Goal: Task Accomplishment & Management: Manage account settings

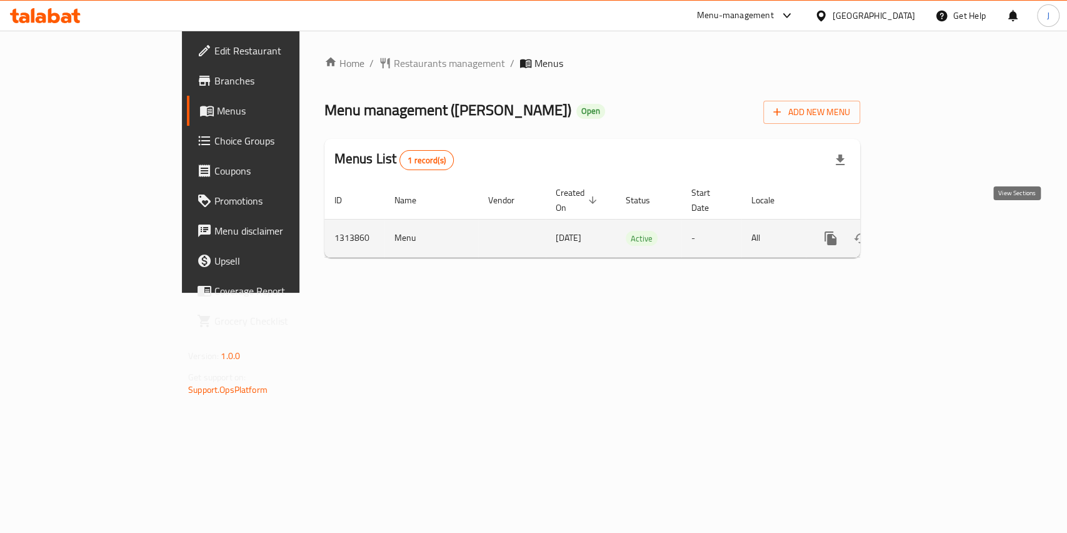
click at [929, 231] on icon "enhanced table" at bounding box center [921, 238] width 15 height 15
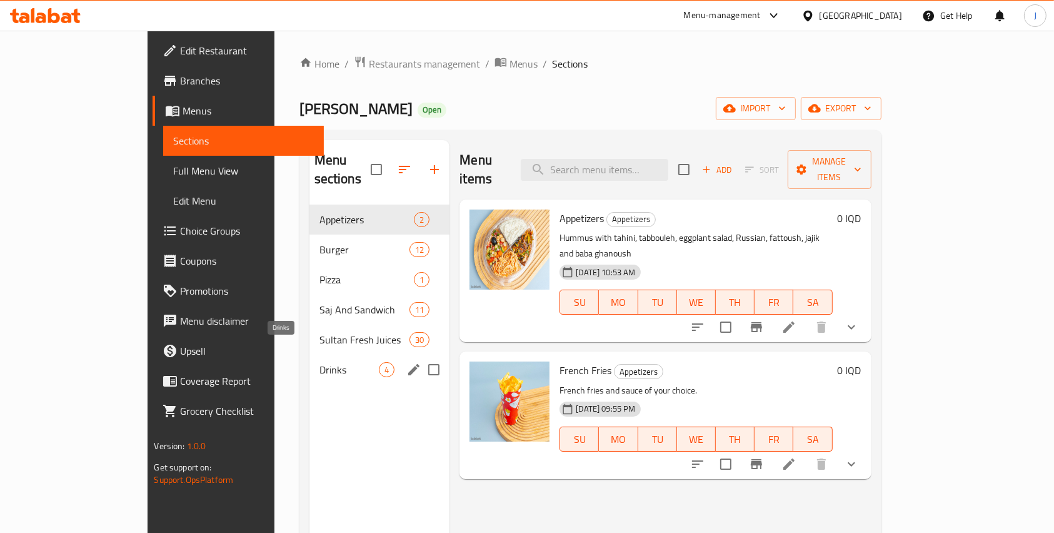
click at [320, 362] on span "Drinks" at bounding box center [350, 369] width 60 height 15
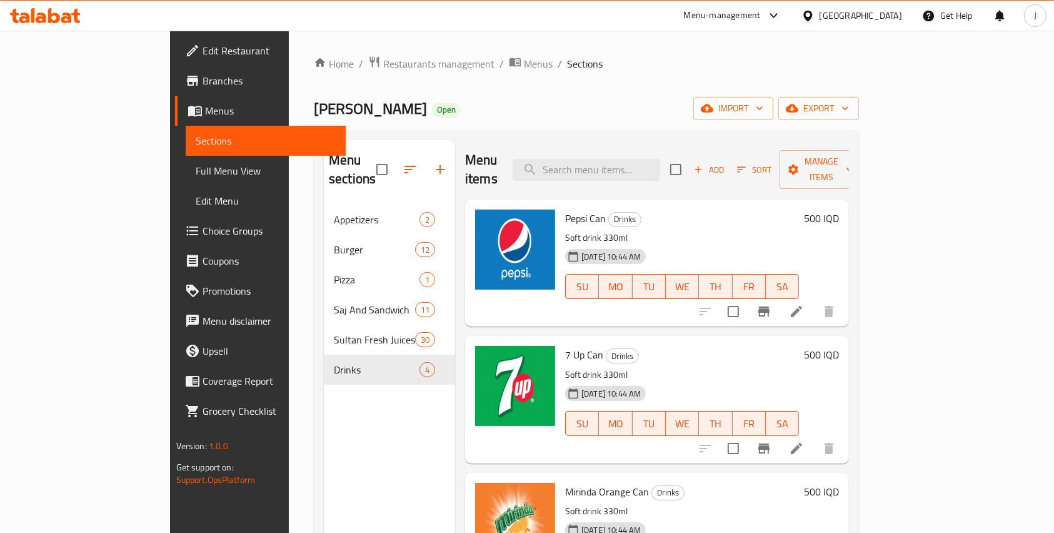
scroll to position [1, 0]
click at [804, 303] on icon at bounding box center [796, 310] width 15 height 15
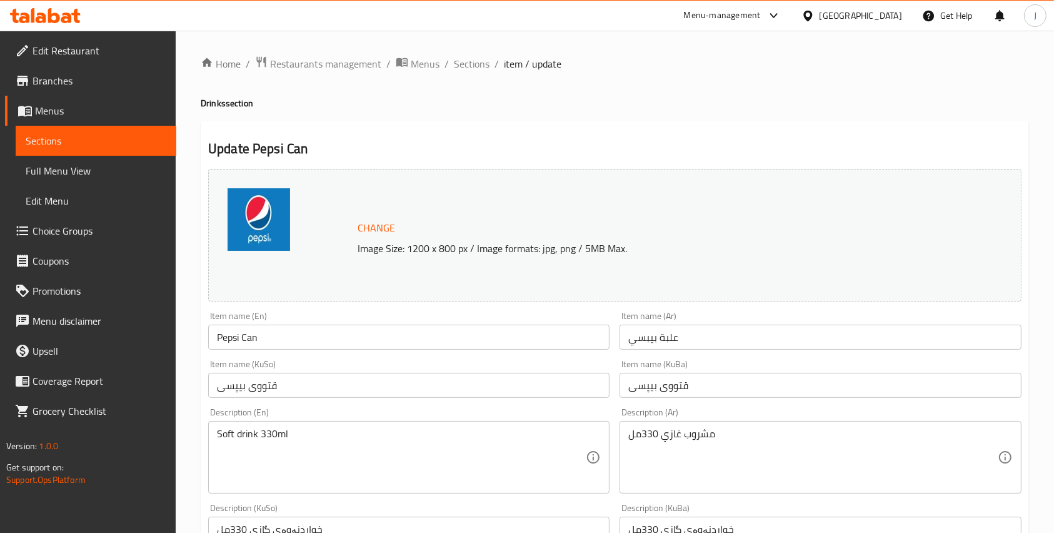
scroll to position [512, 0]
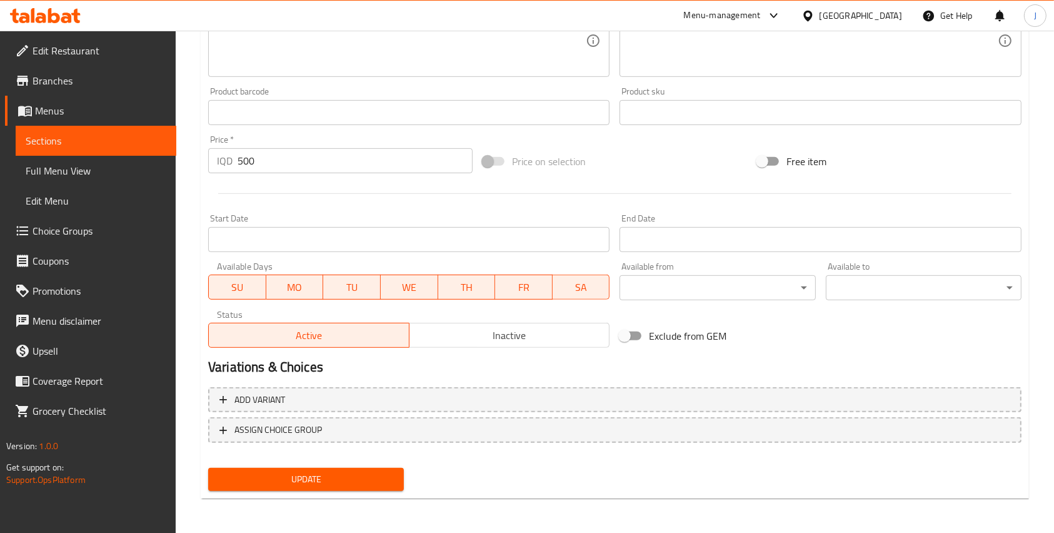
click at [256, 162] on input "500" at bounding box center [355, 160] width 235 height 25
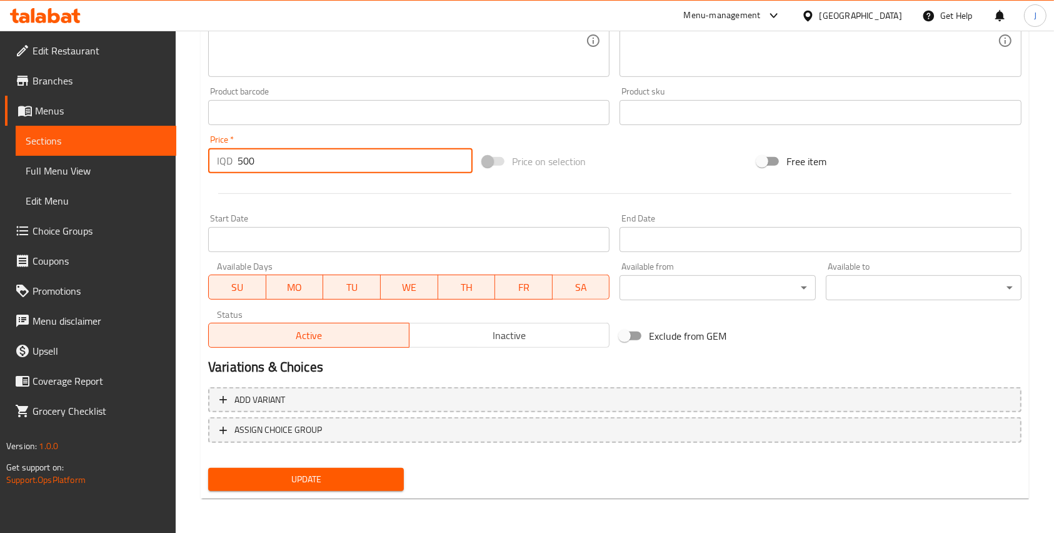
click at [256, 162] on input "500" at bounding box center [355, 160] width 235 height 25
click at [255, 161] on input "500" at bounding box center [355, 160] width 235 height 25
click at [246, 161] on input "500" at bounding box center [355, 160] width 235 height 25
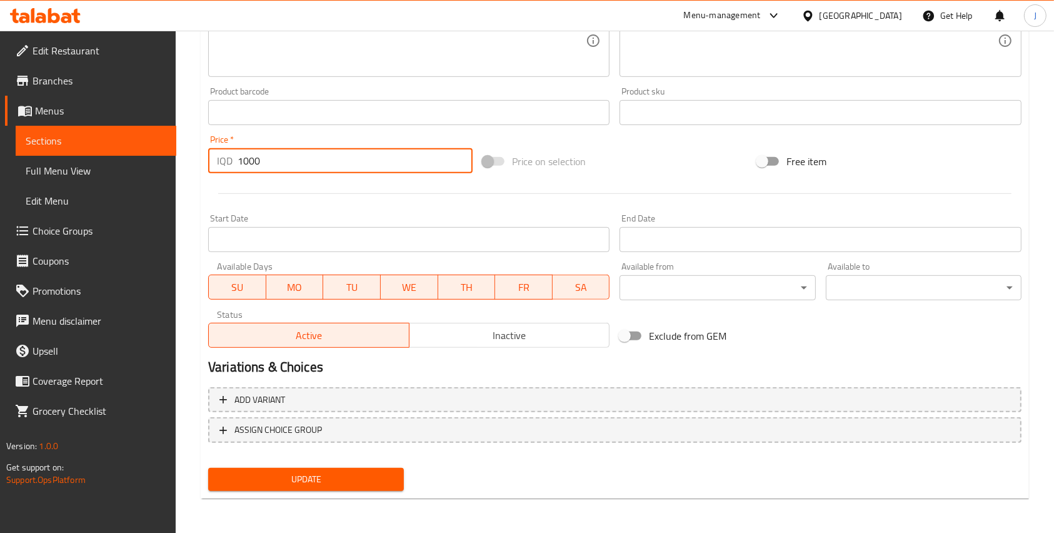
type input "1000"
click at [310, 473] on span "Update" at bounding box center [306, 480] width 176 height 16
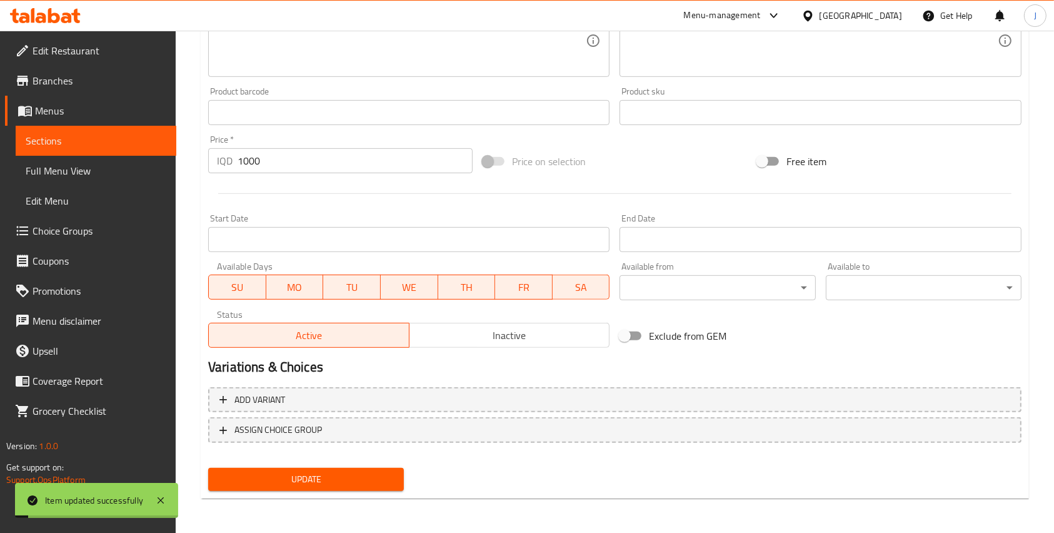
scroll to position [0, 0]
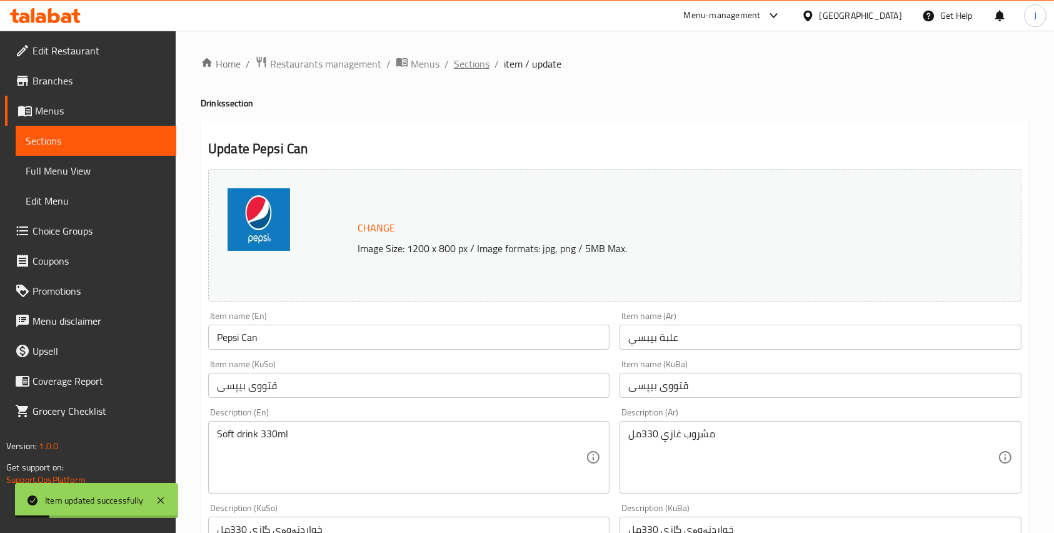
click at [475, 64] on span "Sections" at bounding box center [472, 63] width 36 height 15
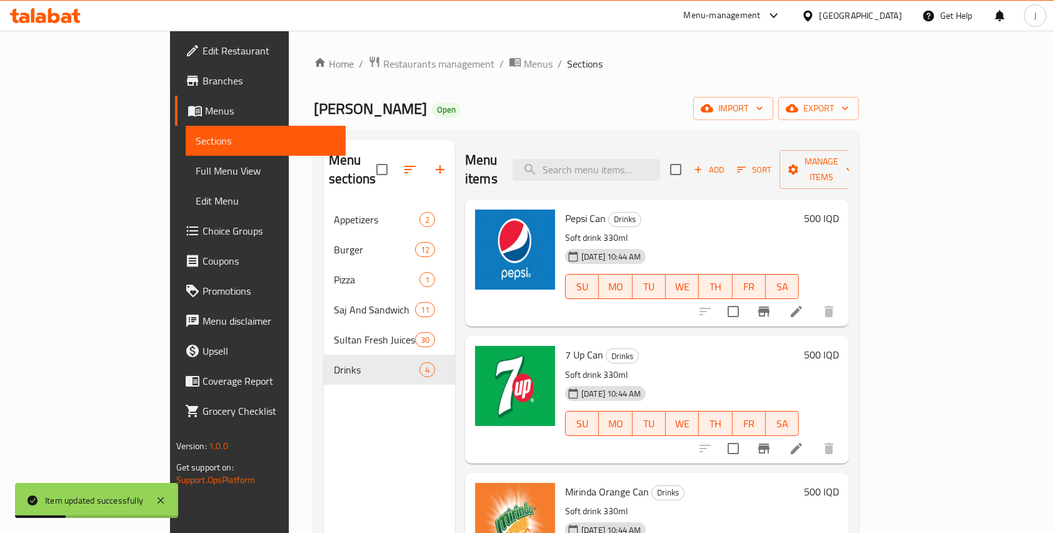
scroll to position [44, 0]
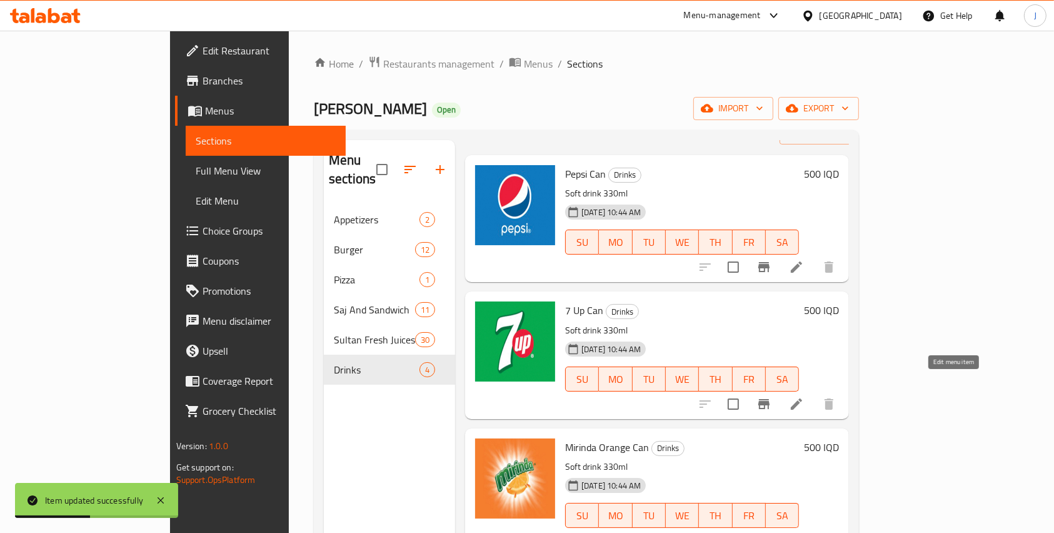
click at [804, 396] on icon at bounding box center [796, 403] width 15 height 15
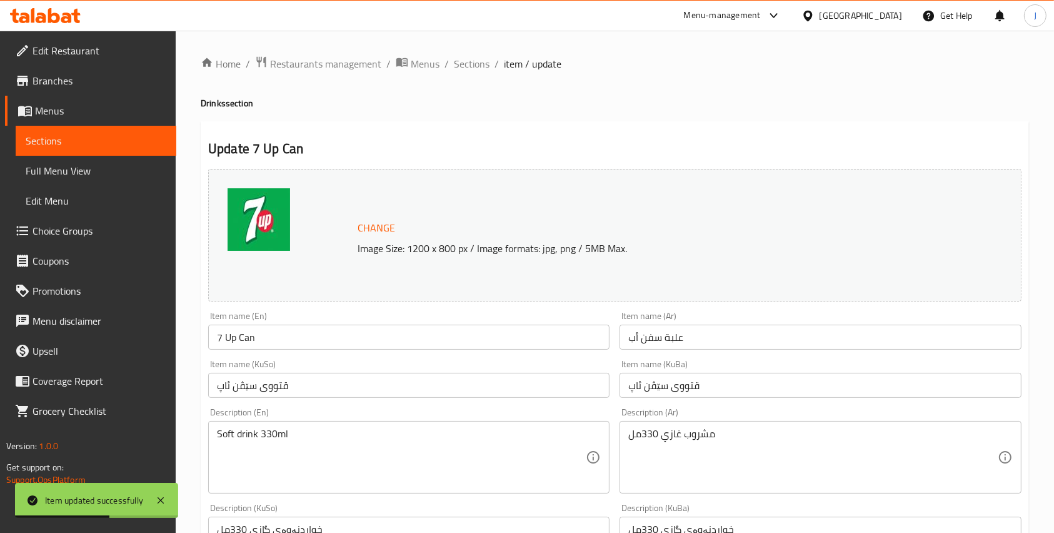
scroll to position [512, 0]
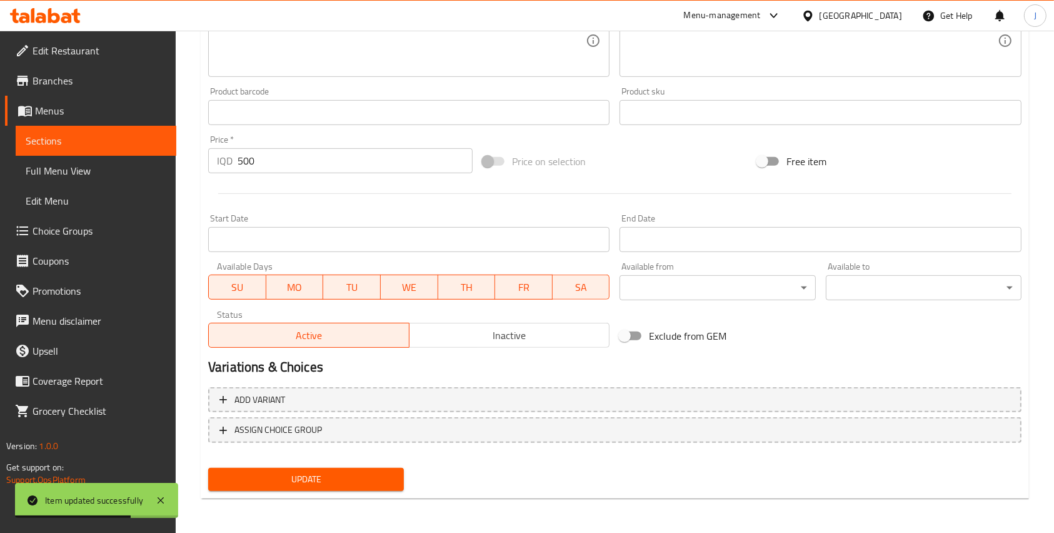
click at [246, 159] on input "500" at bounding box center [355, 160] width 235 height 25
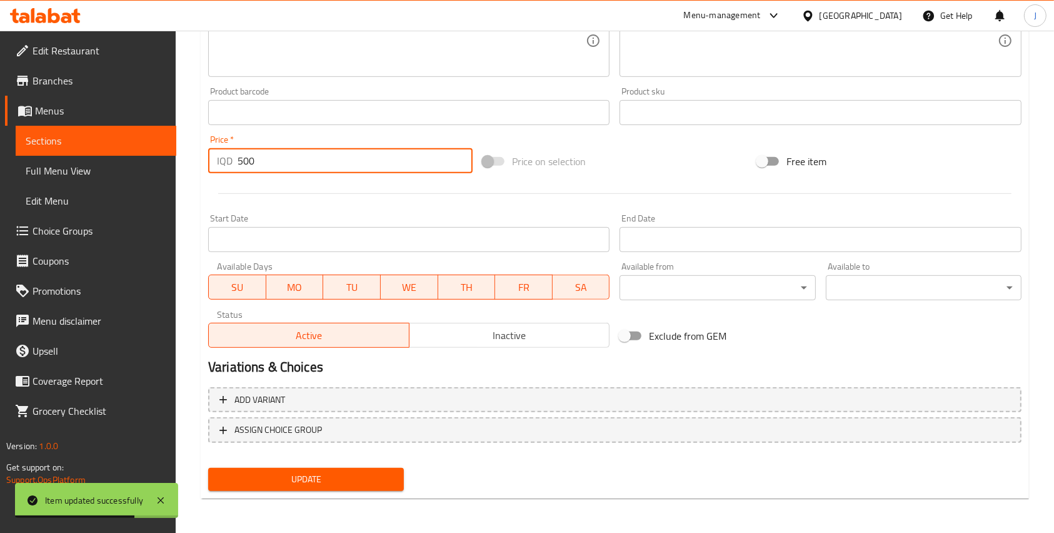
click at [246, 159] on input "500" at bounding box center [355, 160] width 235 height 25
type input "1000"
click at [304, 472] on span "Update" at bounding box center [306, 480] width 176 height 16
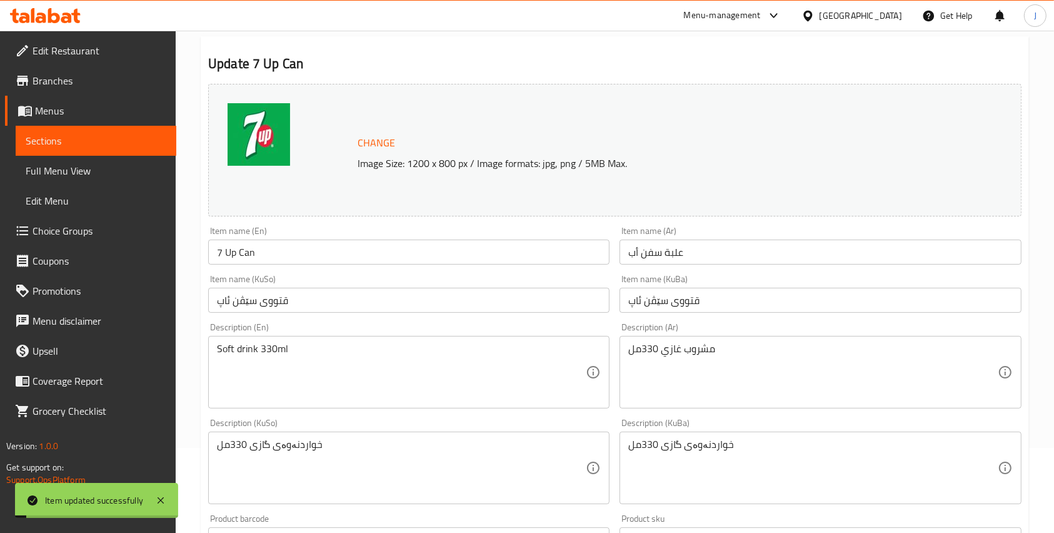
scroll to position [0, 0]
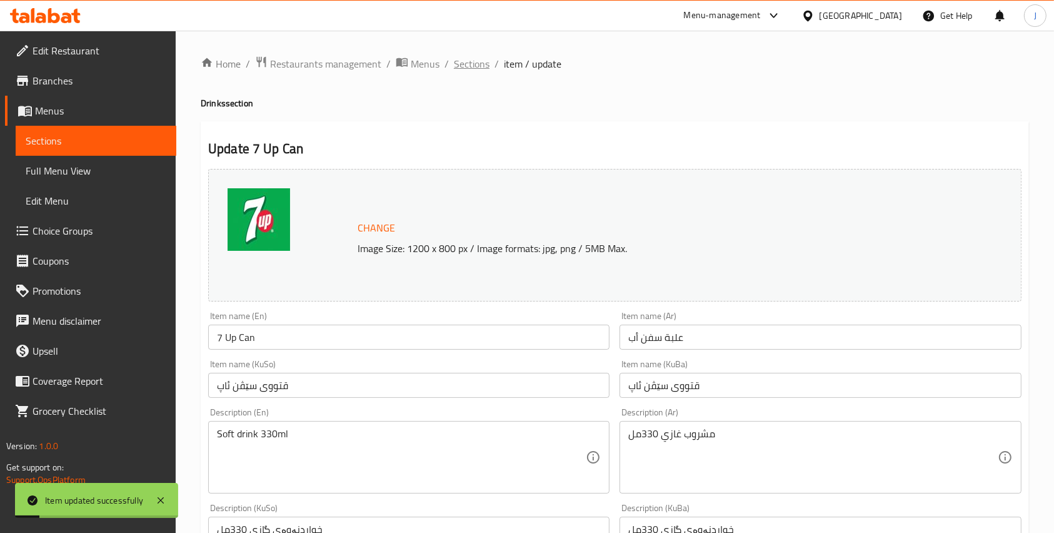
click at [478, 61] on span "Sections" at bounding box center [472, 63] width 36 height 15
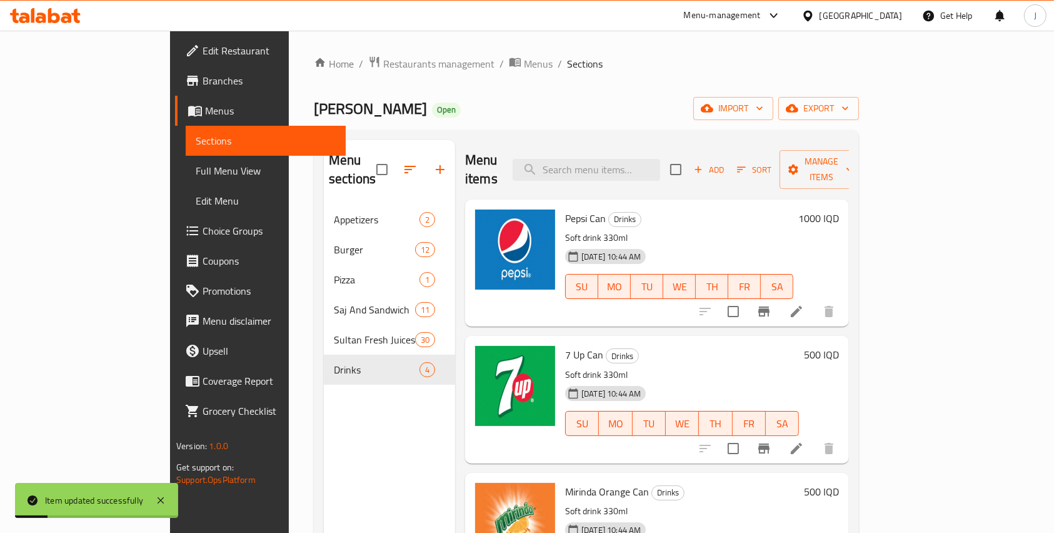
scroll to position [44, 0]
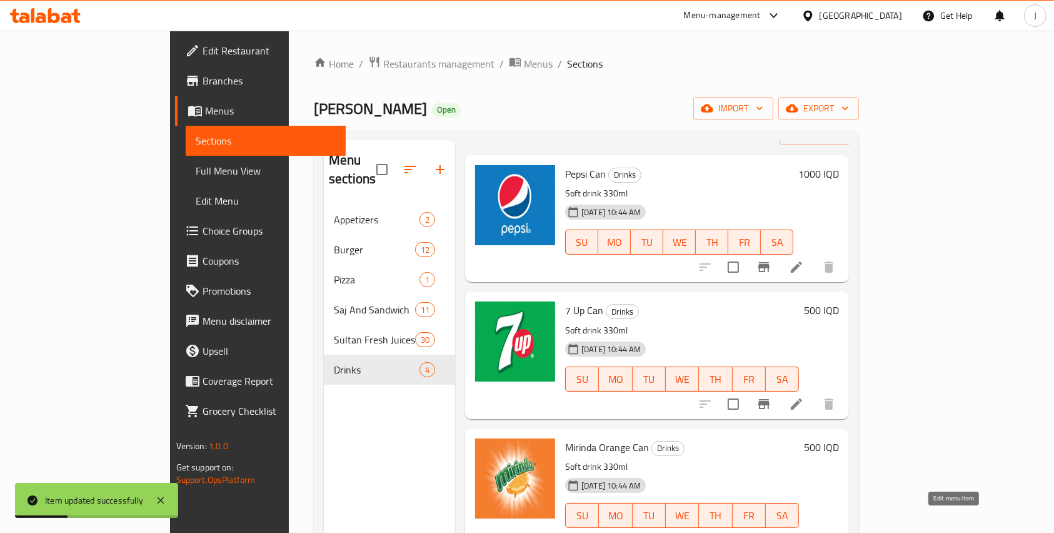
click at [804, 532] on icon at bounding box center [796, 540] width 15 height 15
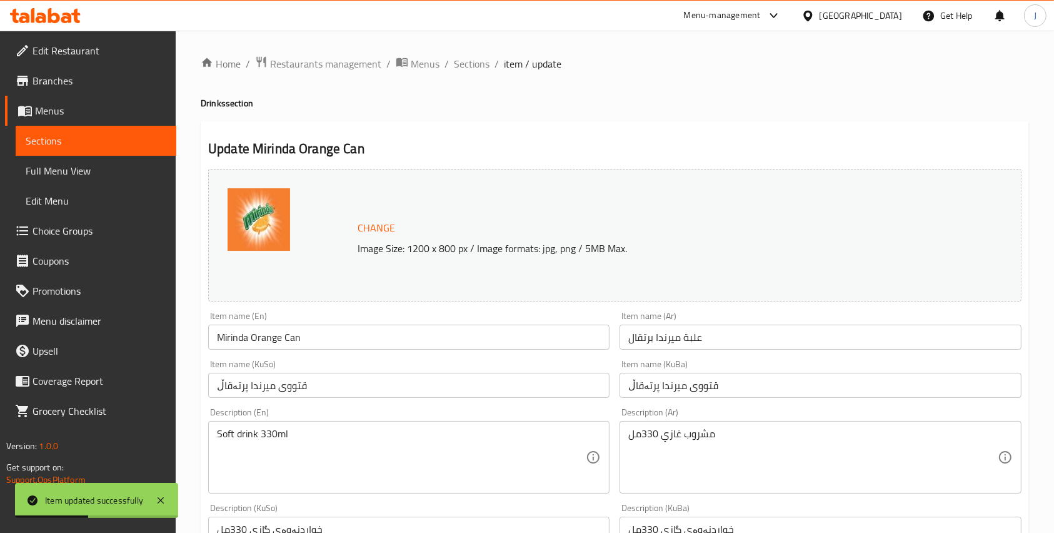
scroll to position [512, 0]
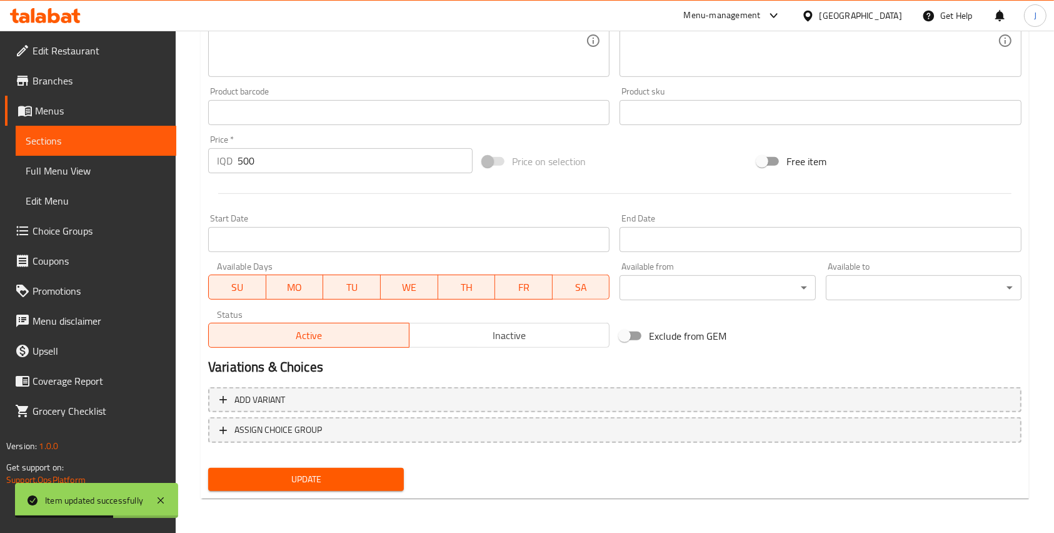
click at [252, 163] on input "500" at bounding box center [355, 160] width 235 height 25
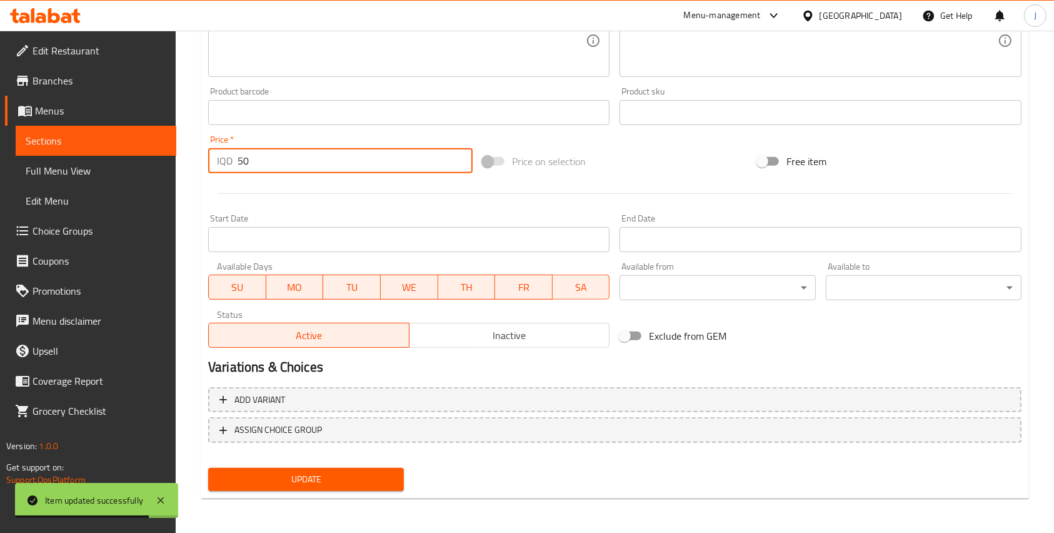
type input "5"
type input "1000"
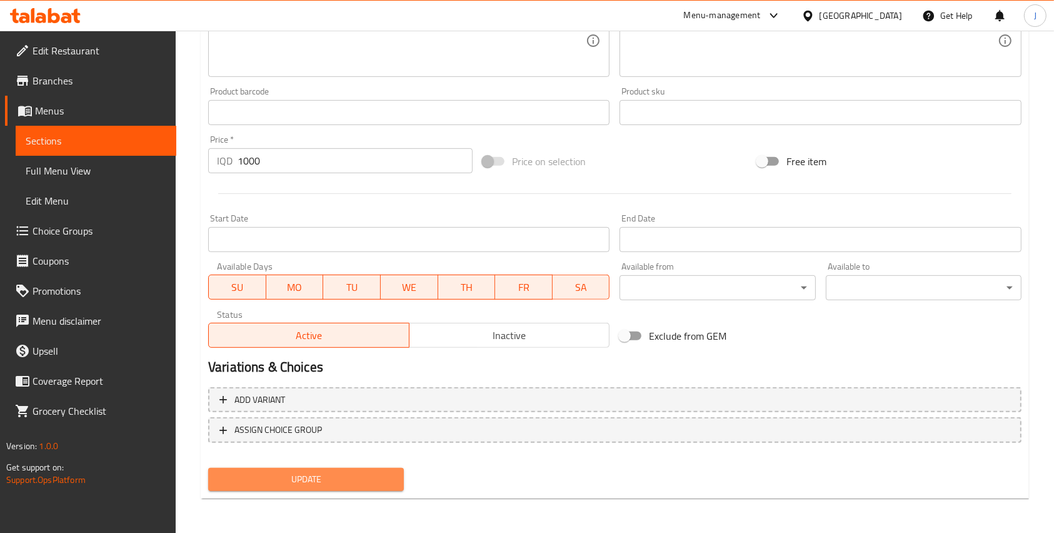
click at [310, 474] on span "Update" at bounding box center [306, 480] width 176 height 16
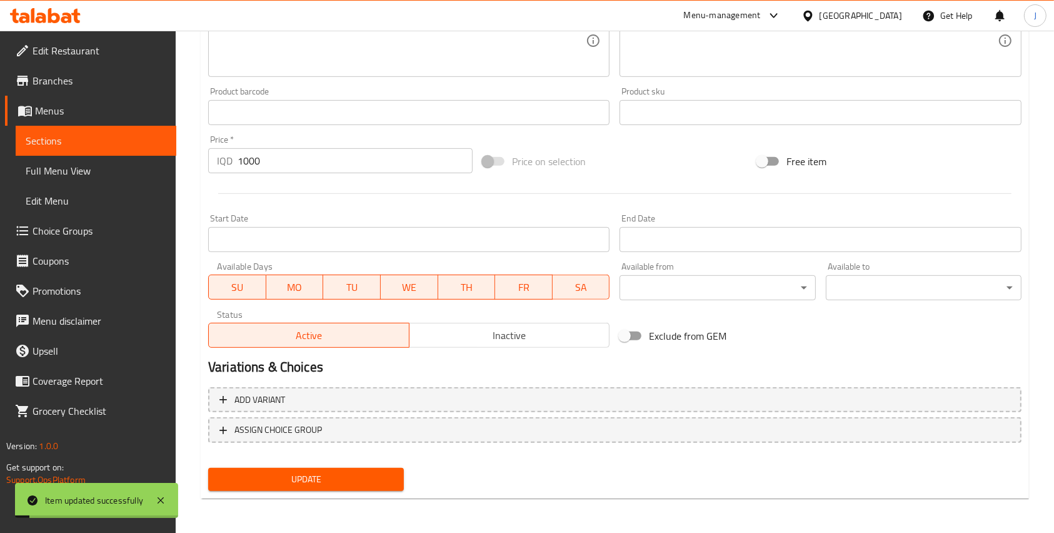
scroll to position [0, 0]
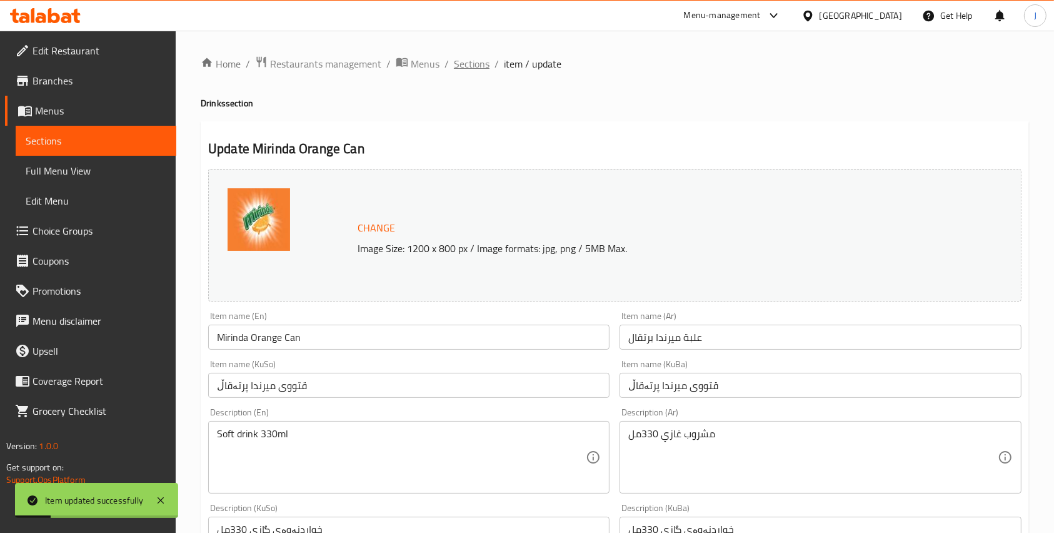
click at [465, 64] on span "Sections" at bounding box center [472, 63] width 36 height 15
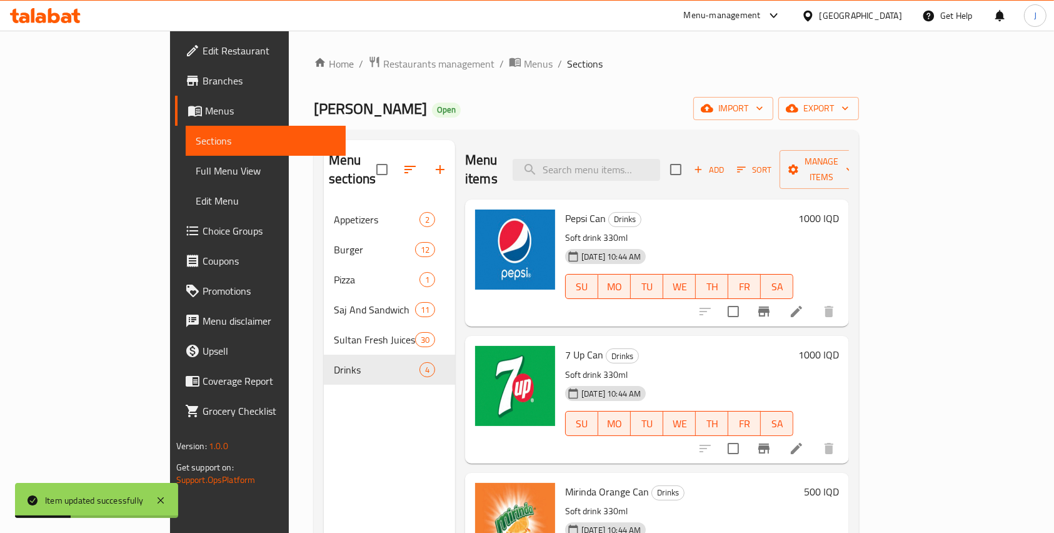
scroll to position [44, 0]
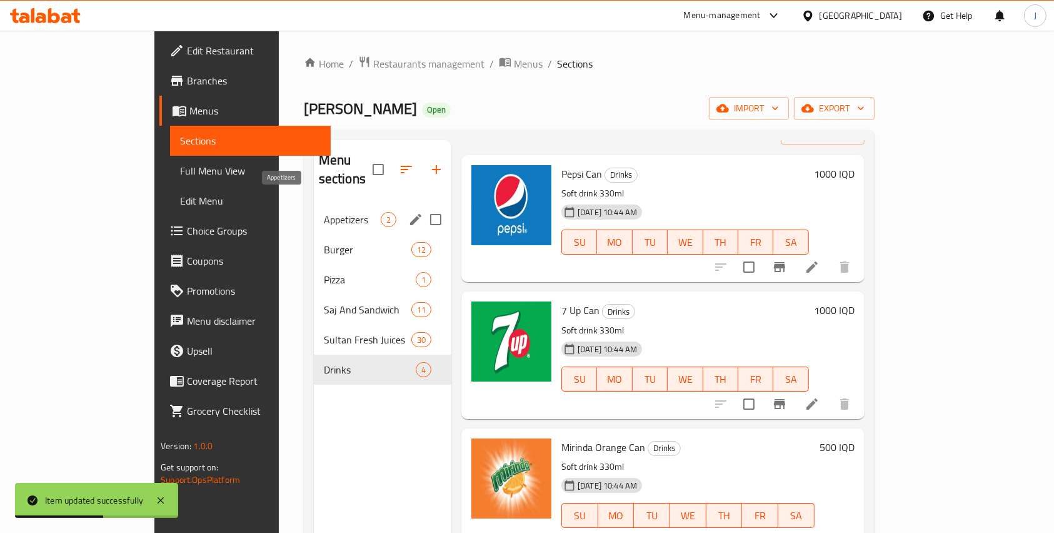
click at [324, 212] on span "Appetizers" at bounding box center [352, 219] width 57 height 15
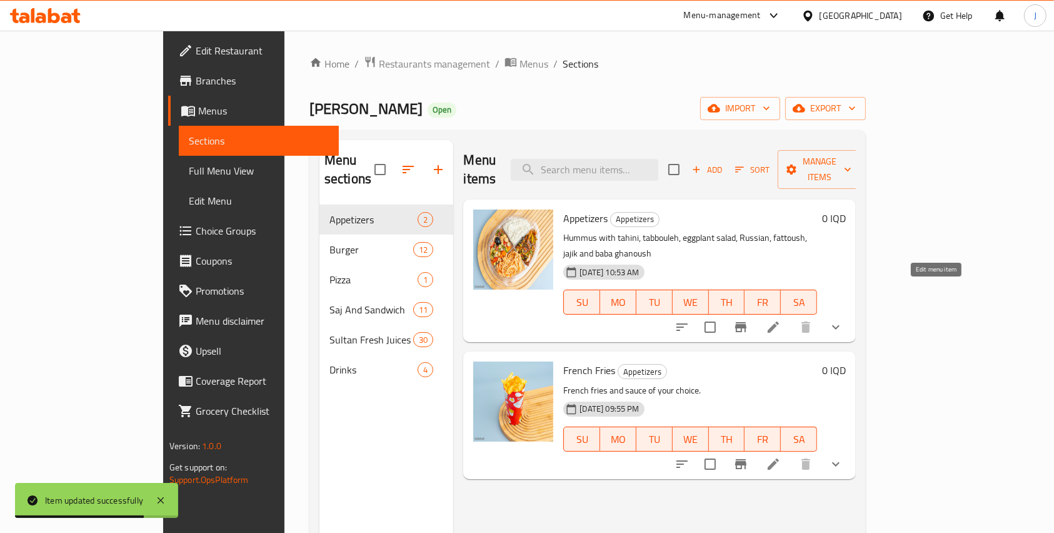
click at [781, 320] on icon at bounding box center [773, 327] width 15 height 15
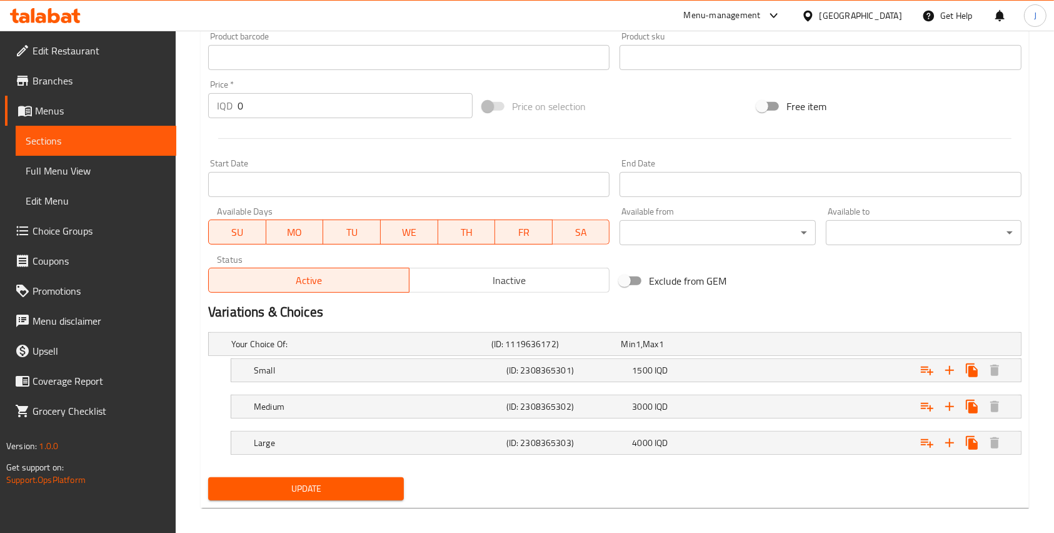
scroll to position [575, 0]
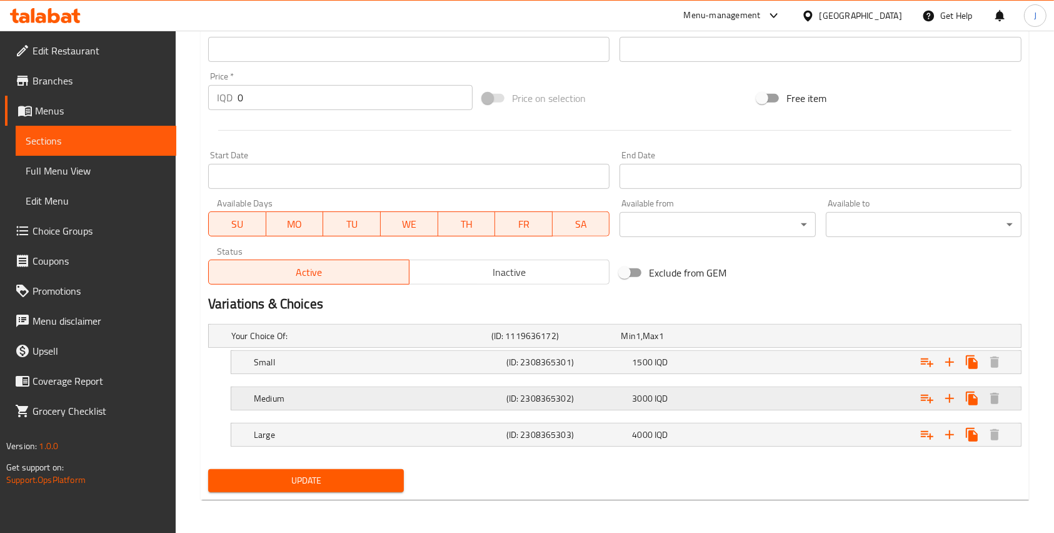
click at [537, 401] on h5 "(ID: 2308365302)" at bounding box center [567, 398] width 121 height 13
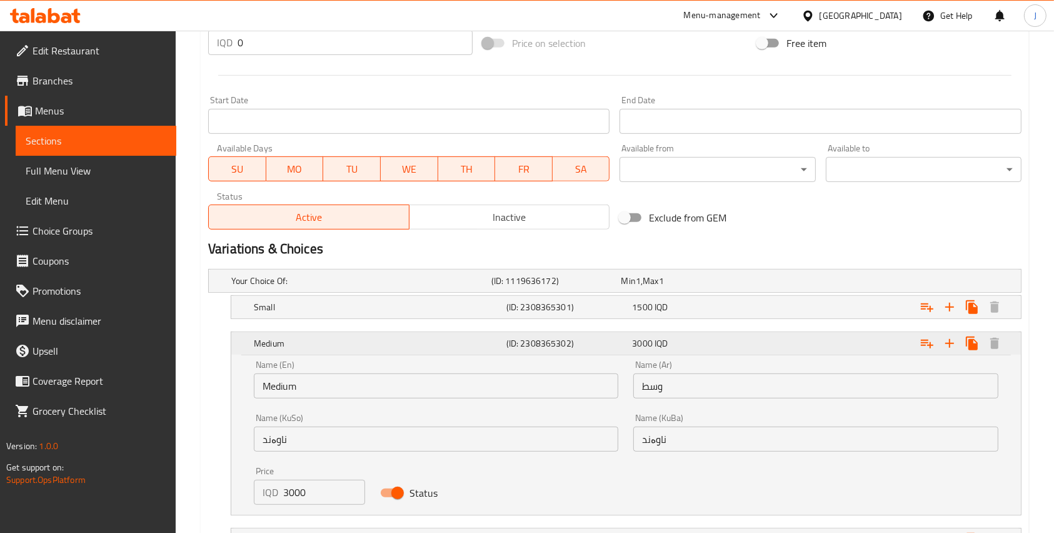
scroll to position [630, 0]
click at [599, 311] on h5 "(ID: 2308365301)" at bounding box center [567, 307] width 121 height 13
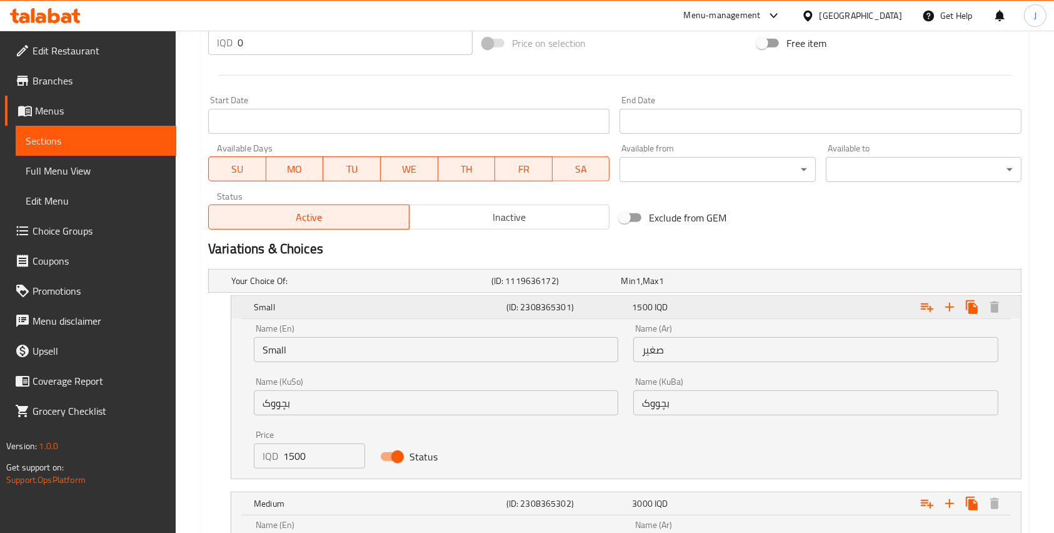
click at [599, 311] on h5 "(ID: 2308365301)" at bounding box center [567, 307] width 121 height 13
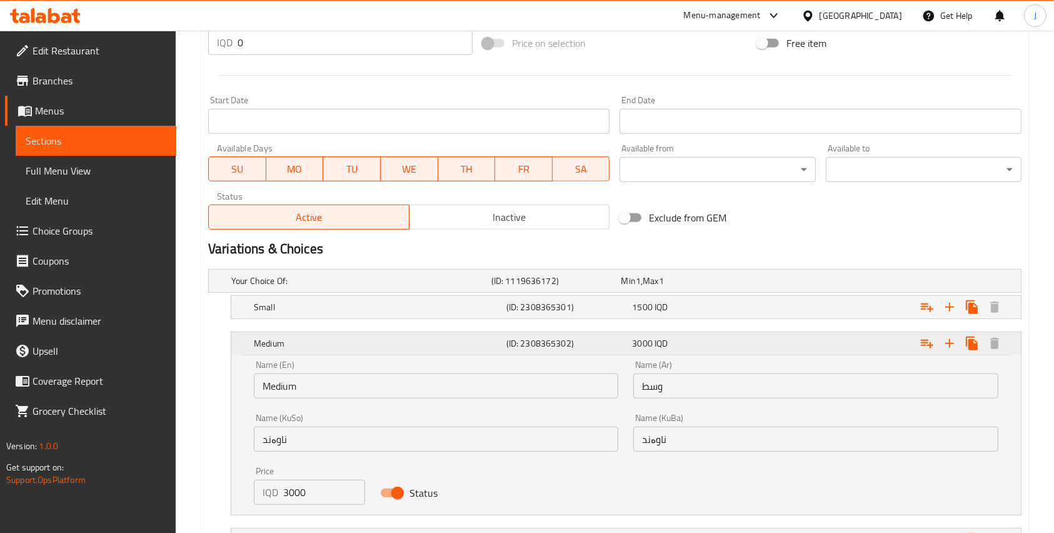
click at [595, 345] on h5 "(ID: 2308365302)" at bounding box center [567, 343] width 121 height 13
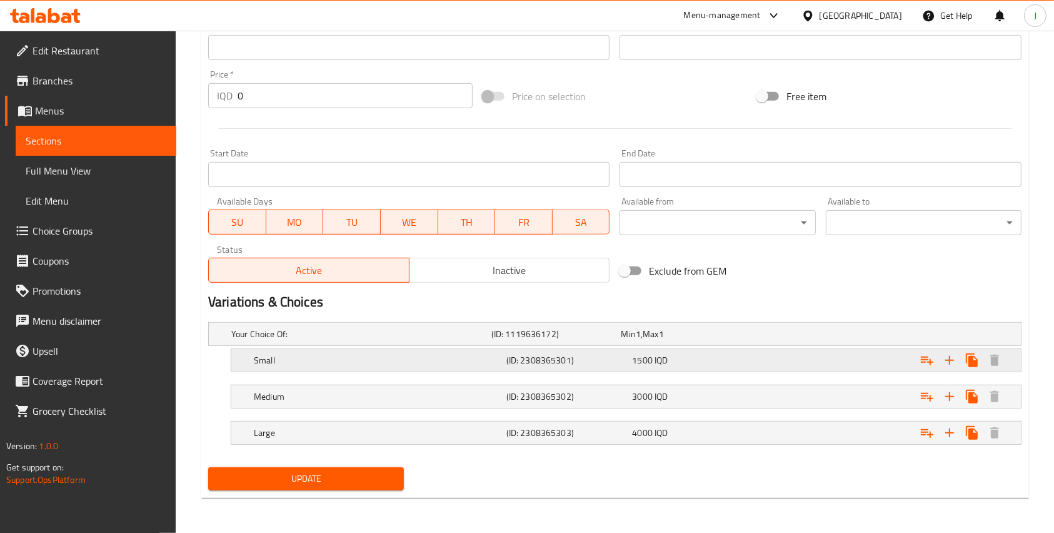
scroll to position [575, 0]
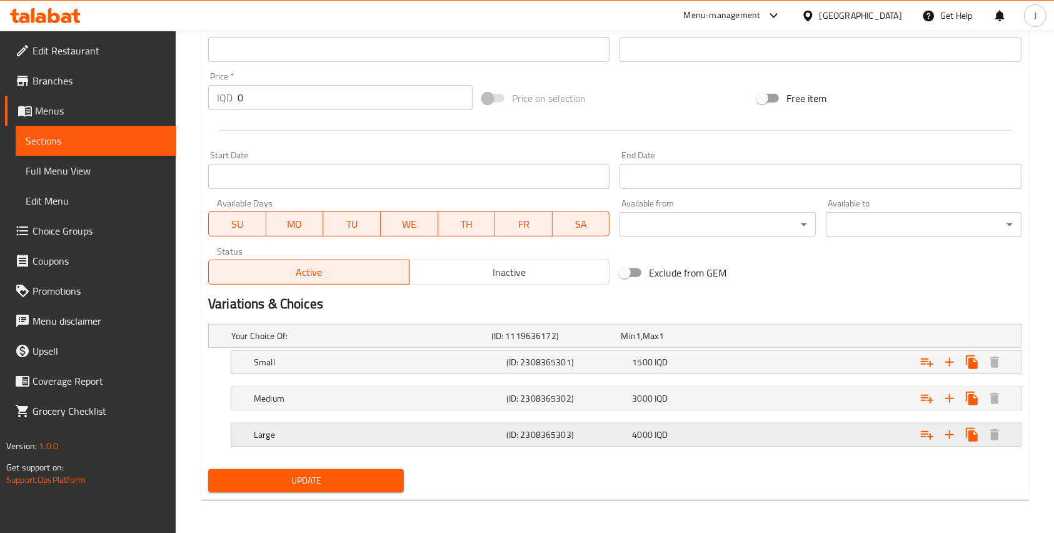
click at [585, 433] on h5 "(ID: 2308365303)" at bounding box center [567, 434] width 121 height 13
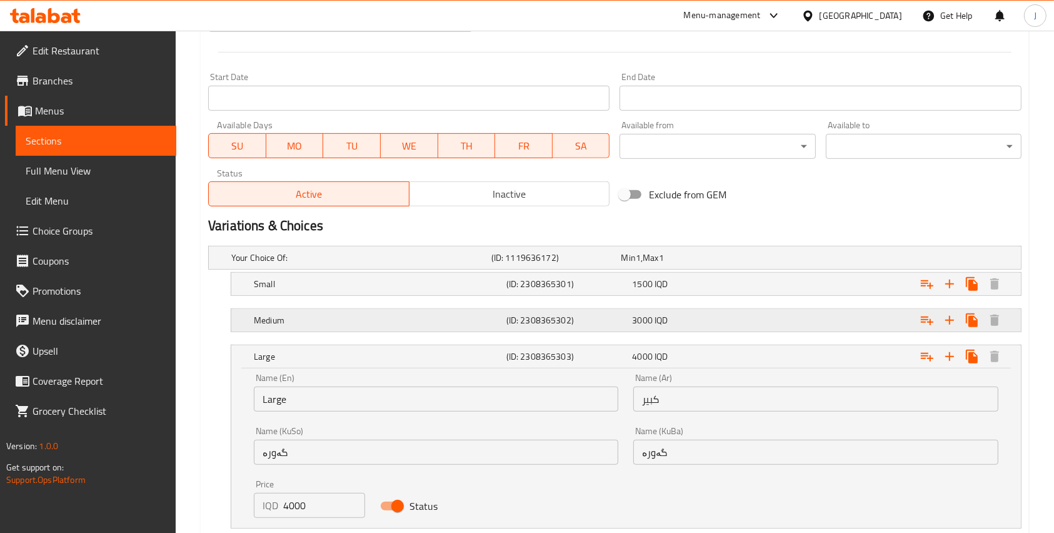
scroll to position [659, 0]
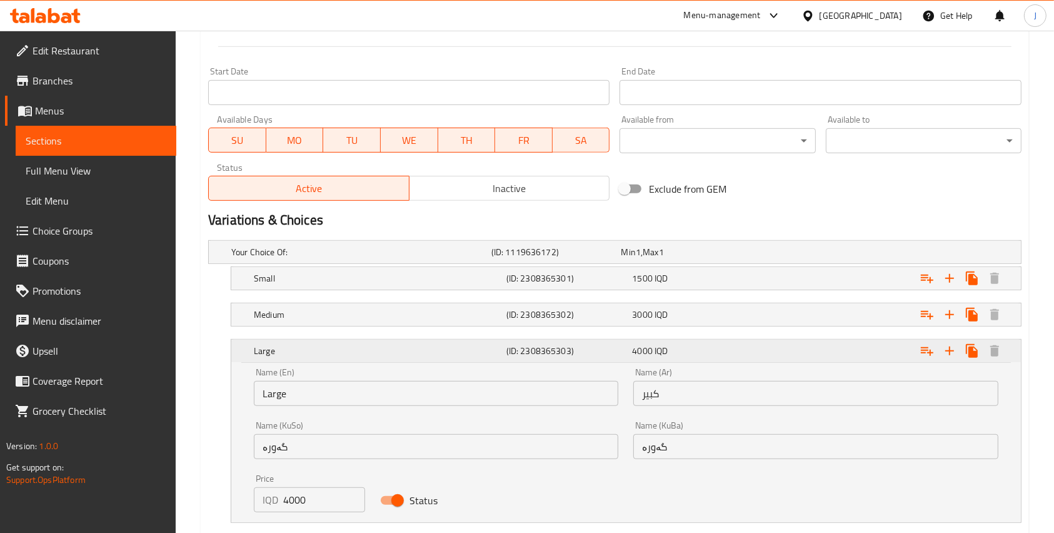
click at [550, 340] on div "Large (ID: 2308365303) 4000 IQD" at bounding box center [629, 351] width 757 height 28
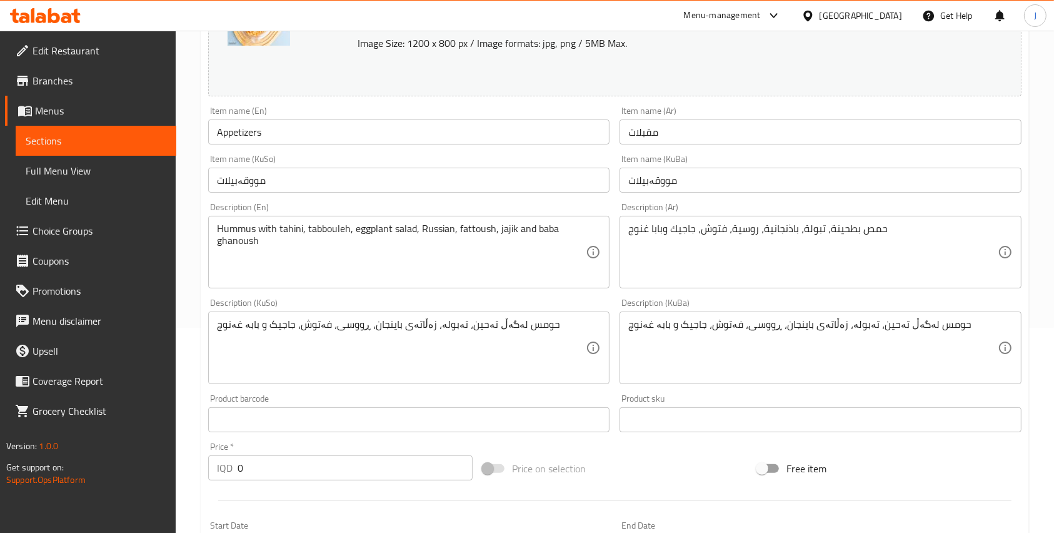
scroll to position [0, 0]
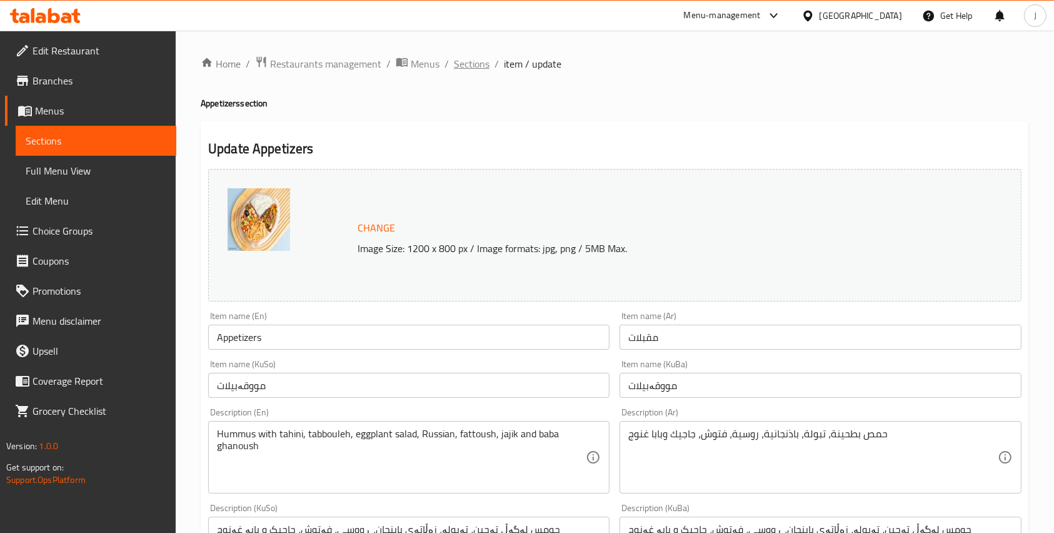
click at [475, 63] on span "Sections" at bounding box center [472, 63] width 36 height 15
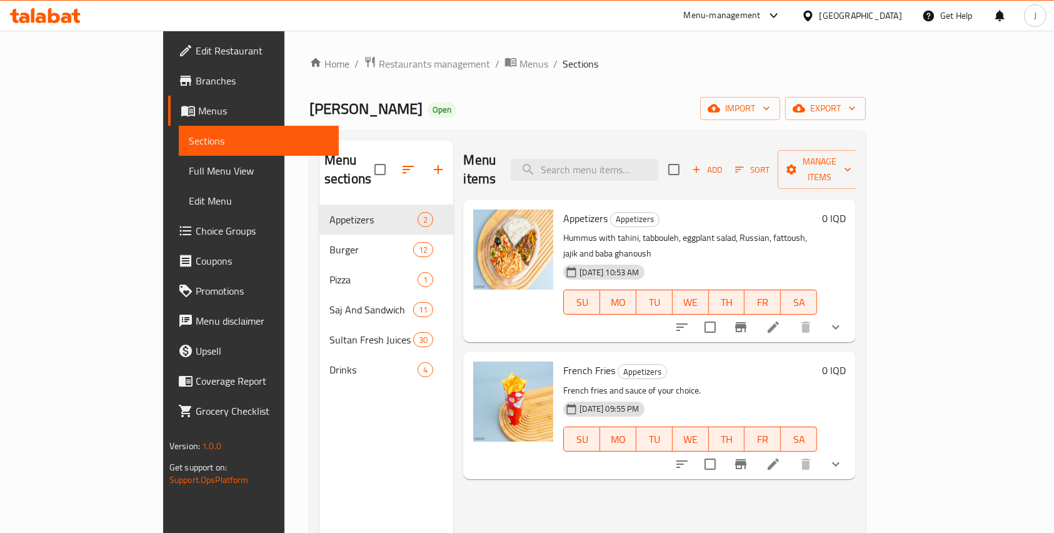
click at [577, 35] on div "Home / Restaurants management / Menus / Sections [PERSON_NAME] Open import expo…" at bounding box center [588, 369] width 607 height 677
click at [597, 19] on div "Menu-management [GEOGRAPHIC_DATA] Get Help J" at bounding box center [527, 16] width 1054 height 30
click at [543, 89] on div "Home / Restaurants management / Menus / Sections [PERSON_NAME] Open import expo…" at bounding box center [588, 369] width 557 height 627
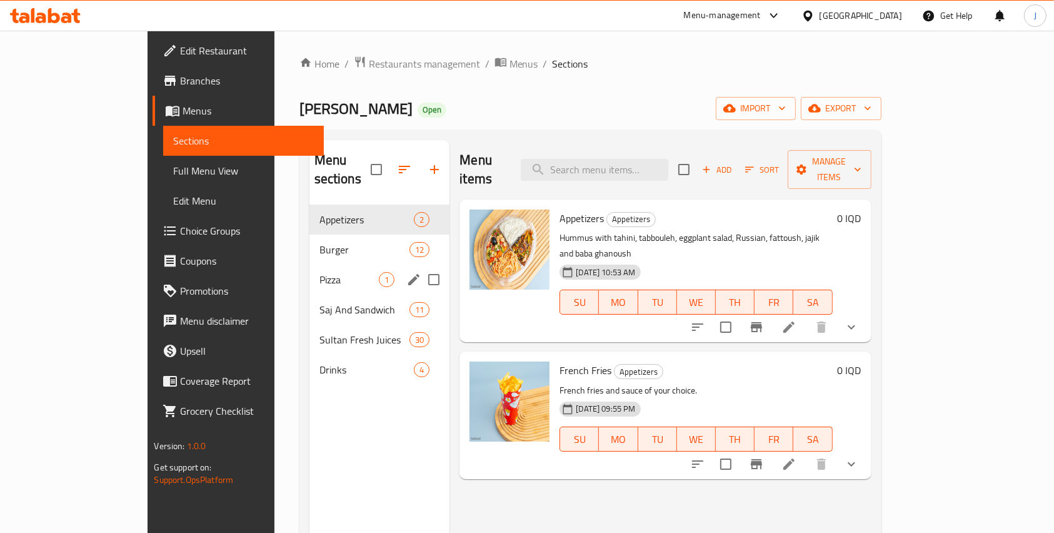
click at [310, 265] on div "Pizza 1" at bounding box center [380, 280] width 141 height 30
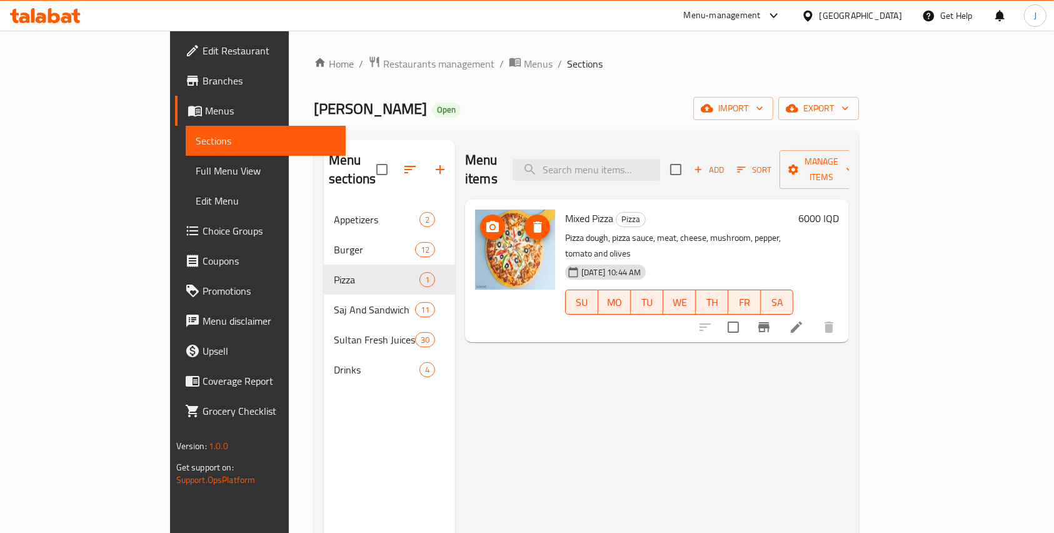
click at [475, 255] on img at bounding box center [515, 249] width 80 height 80
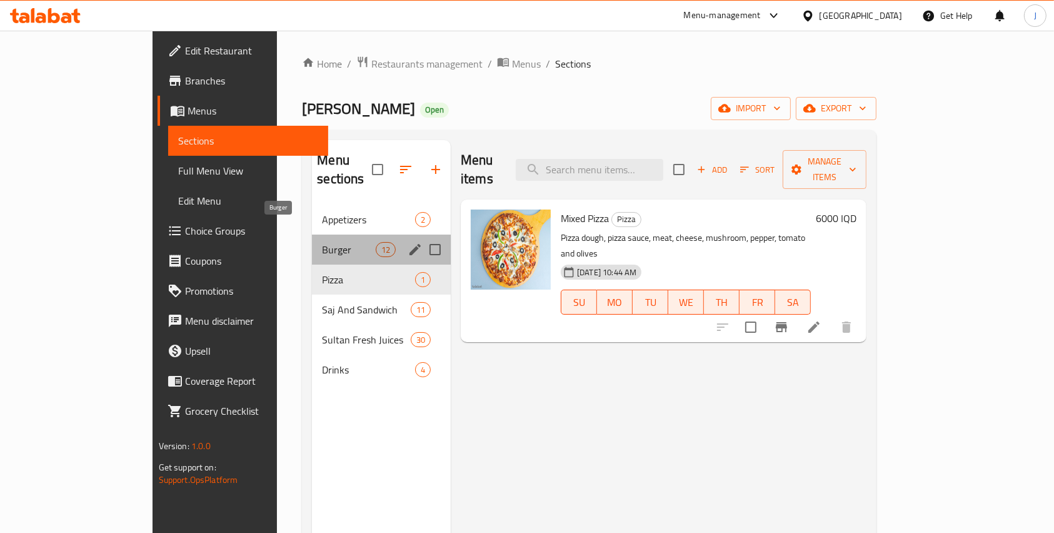
click at [322, 242] on span "Burger" at bounding box center [348, 249] width 53 height 15
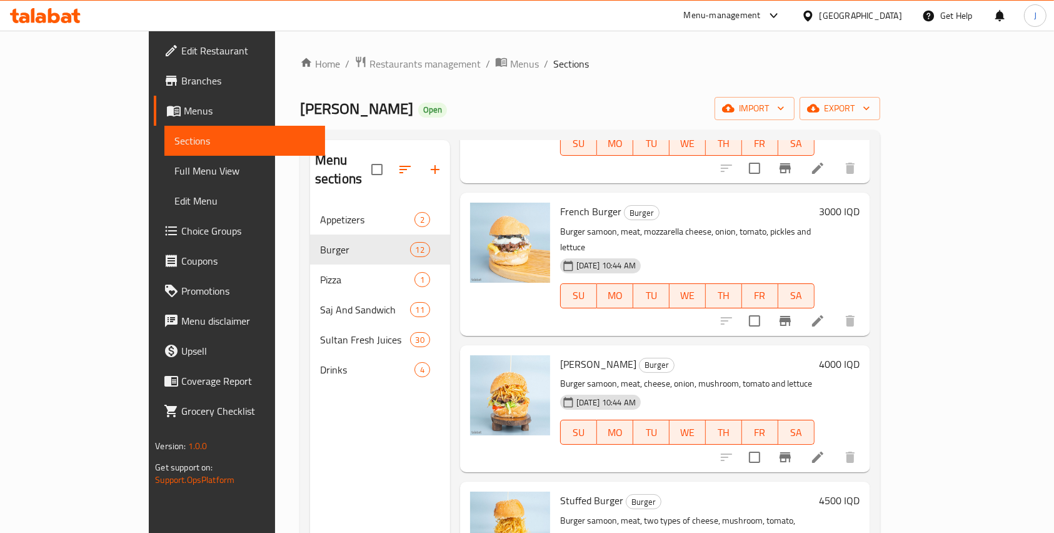
scroll to position [451, 0]
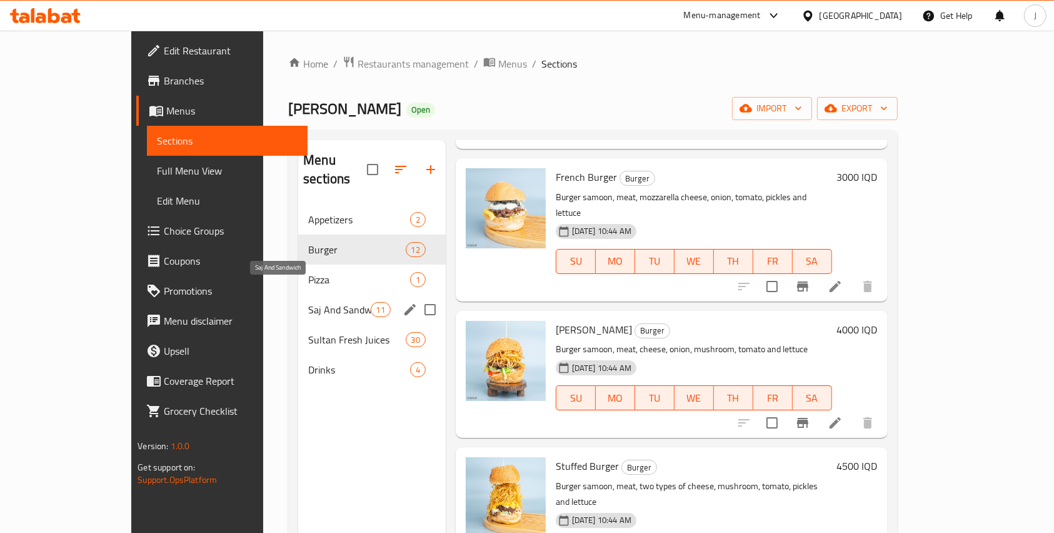
click at [308, 302] on span "Saj And Sandwich" at bounding box center [339, 309] width 62 height 15
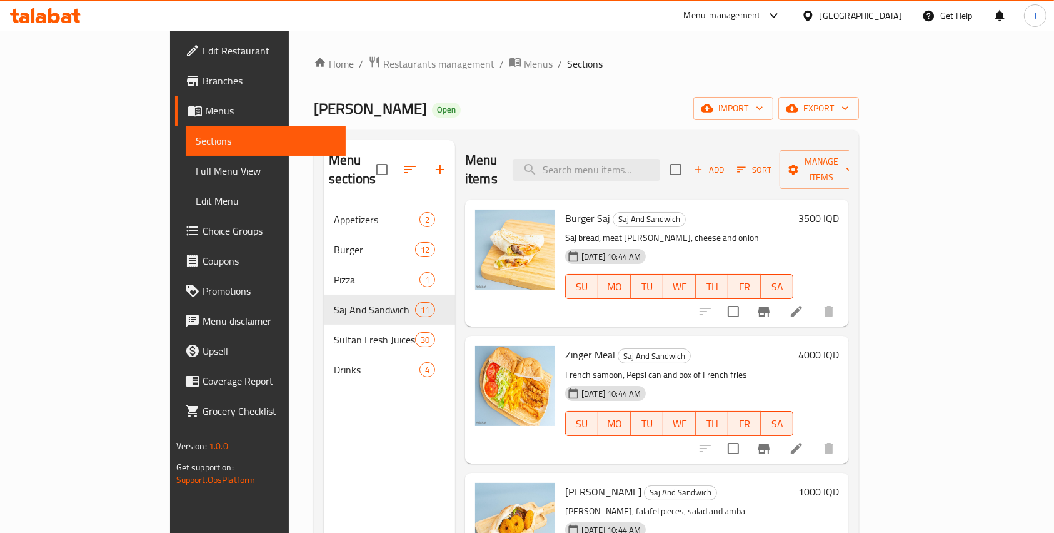
click at [660, 103] on div "[PERSON_NAME] Open import export" at bounding box center [586, 108] width 545 height 23
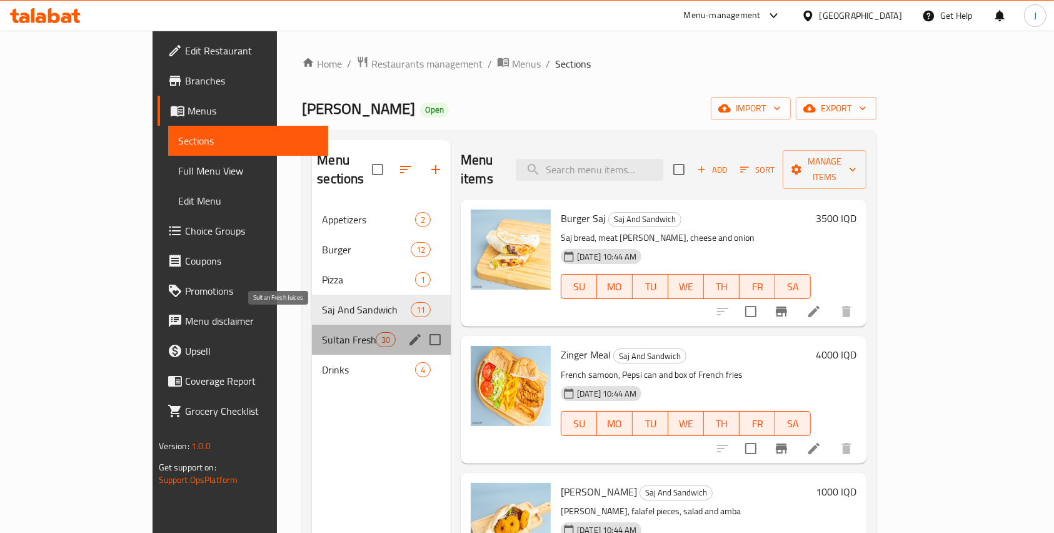
click at [322, 332] on span "Sultan Fresh Juices" at bounding box center [348, 339] width 53 height 15
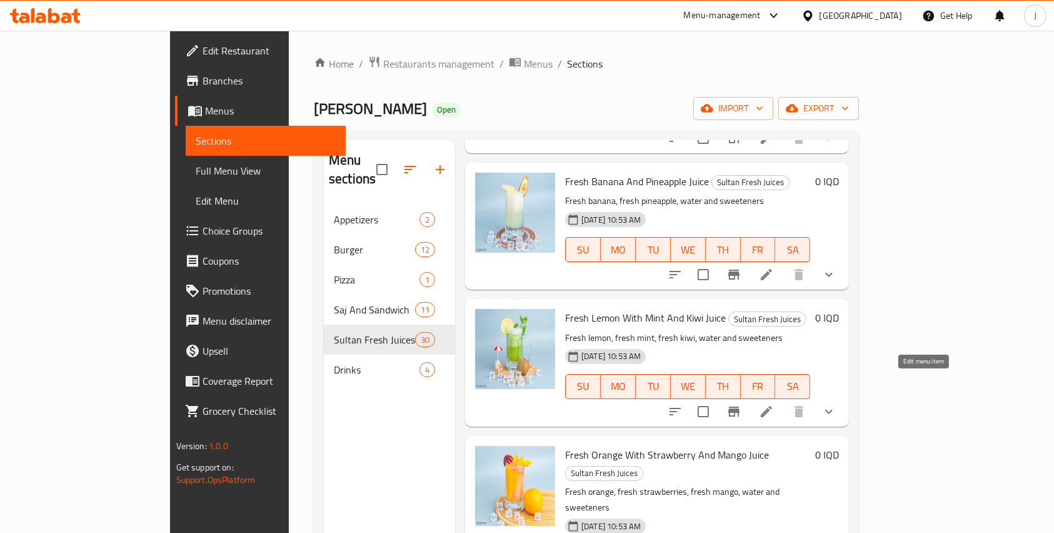
scroll to position [3597, 0]
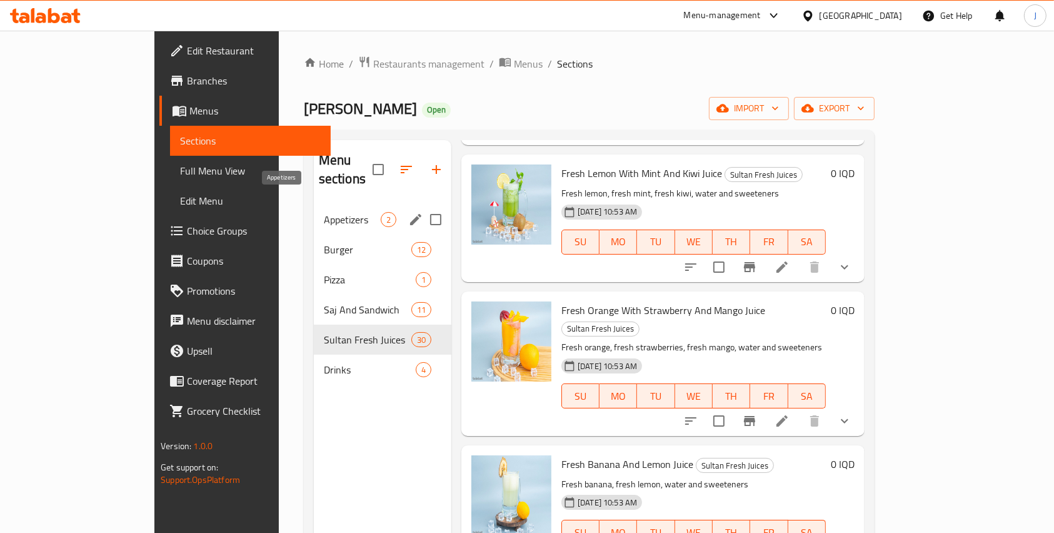
click at [324, 212] on span "Appetizers" at bounding box center [352, 219] width 57 height 15
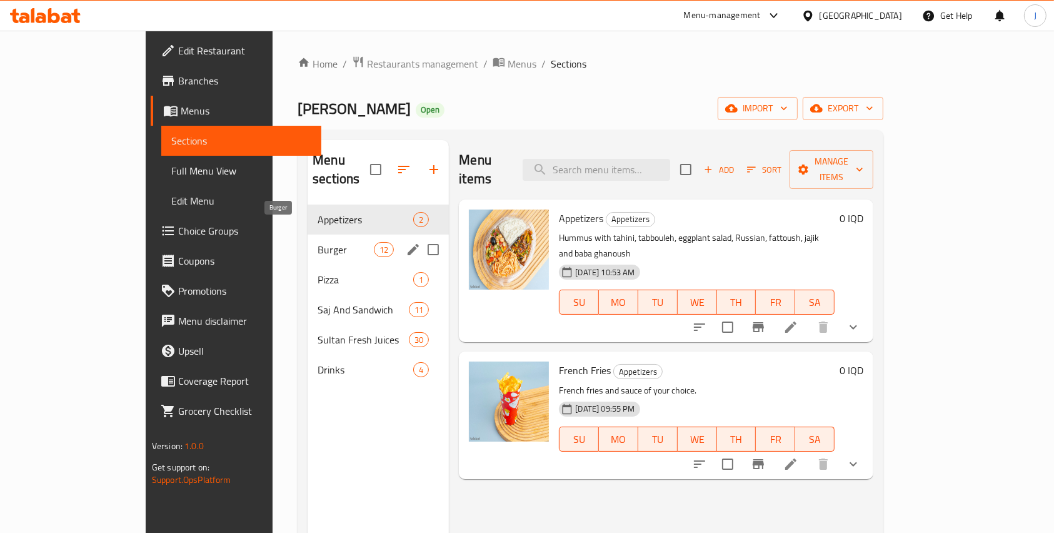
click at [318, 242] on span "Burger" at bounding box center [346, 249] width 56 height 15
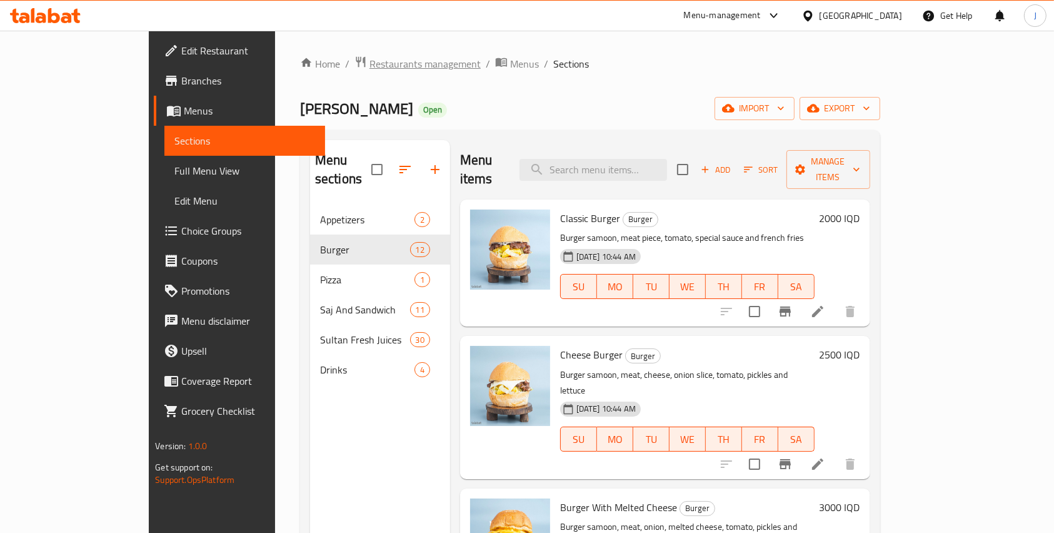
click at [370, 58] on span "Restaurants management" at bounding box center [425, 63] width 111 height 15
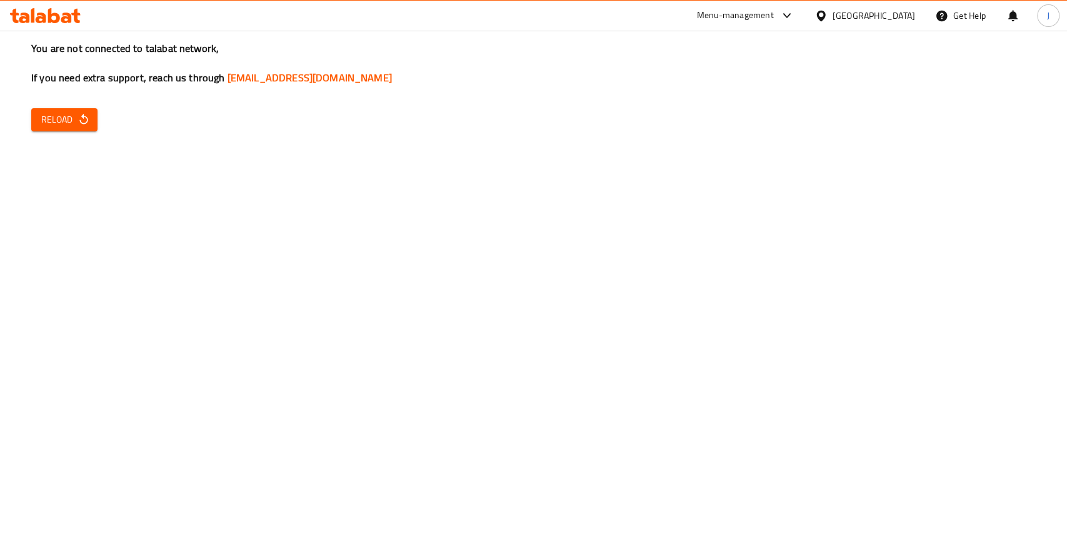
click at [63, 116] on span "Reload" at bounding box center [64, 120] width 46 height 16
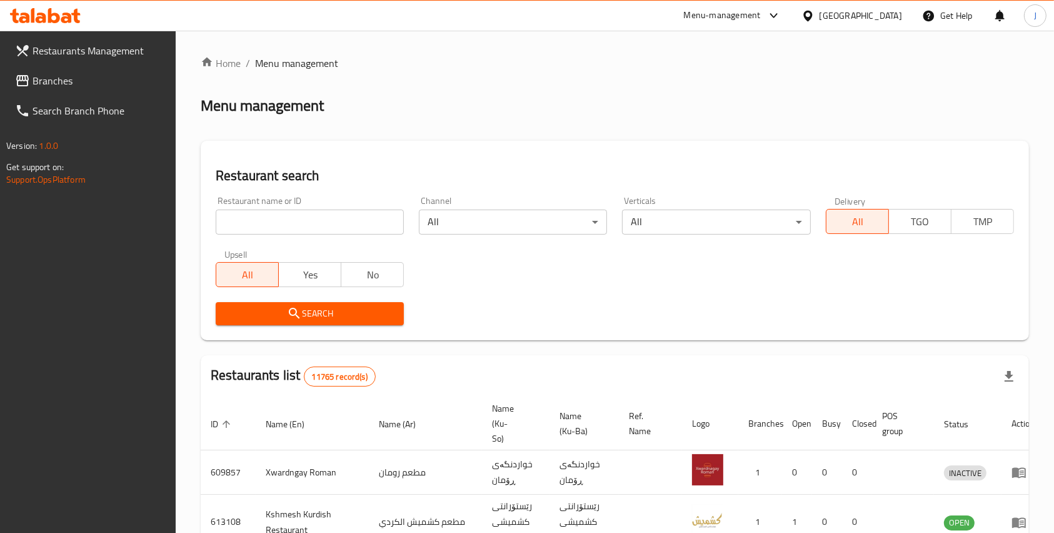
click at [303, 221] on input "search" at bounding box center [310, 221] width 188 height 25
type input "karaz fast food"
click button "Search" at bounding box center [310, 313] width 188 height 23
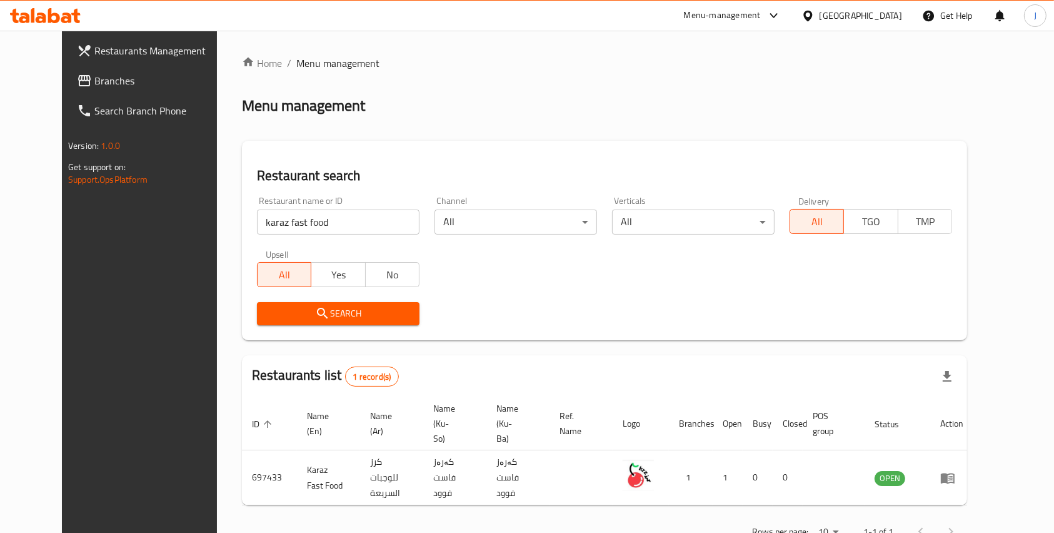
click at [48, 17] on icon at bounding box center [45, 15] width 71 height 15
